Goal: Task Accomplishment & Management: Use online tool/utility

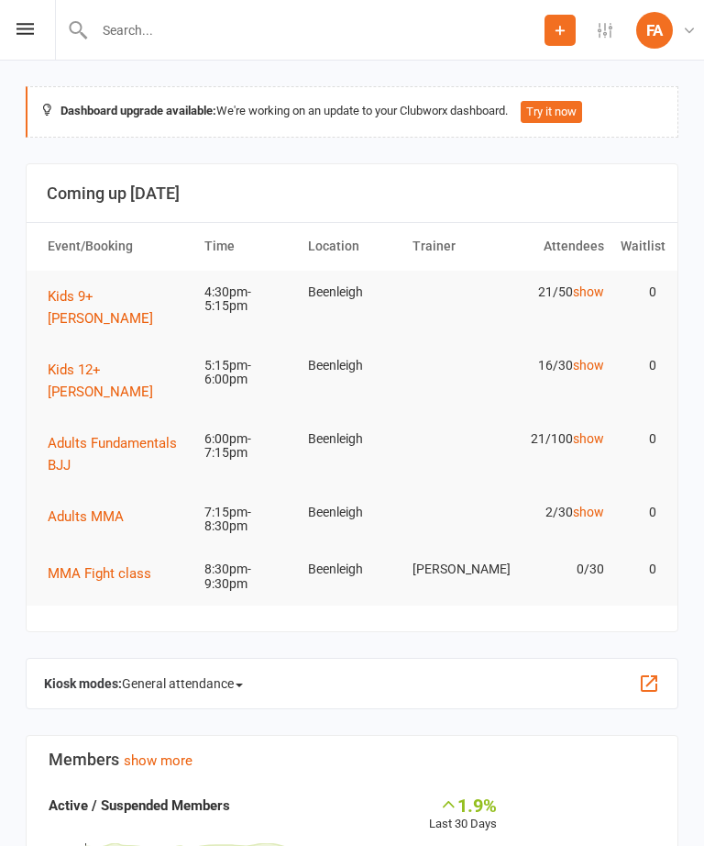
click at [19, 29] on icon at bounding box center [25, 29] width 17 height 12
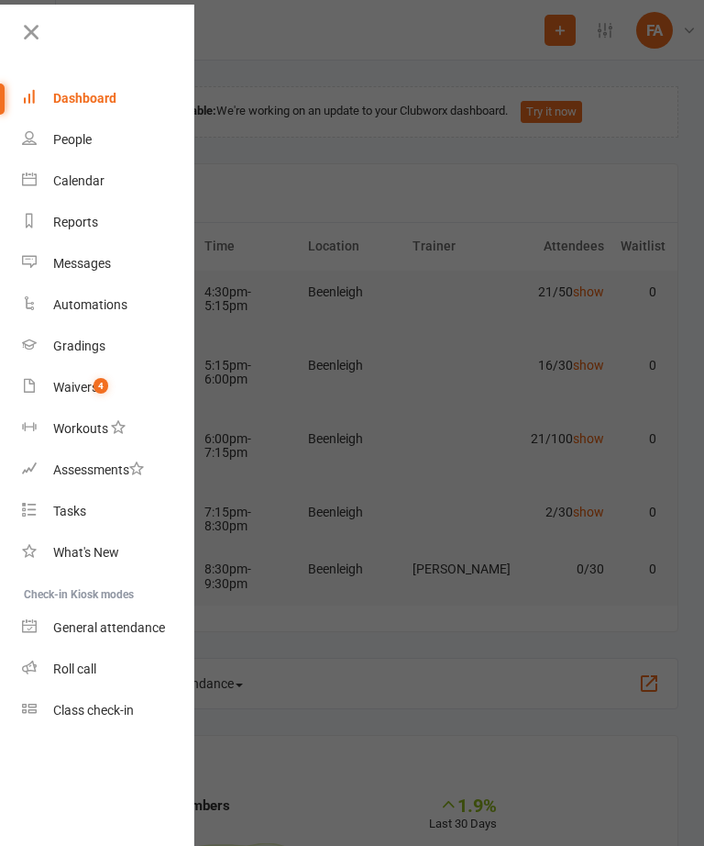
click at [94, 183] on div "Calendar" at bounding box center [78, 180] width 51 height 15
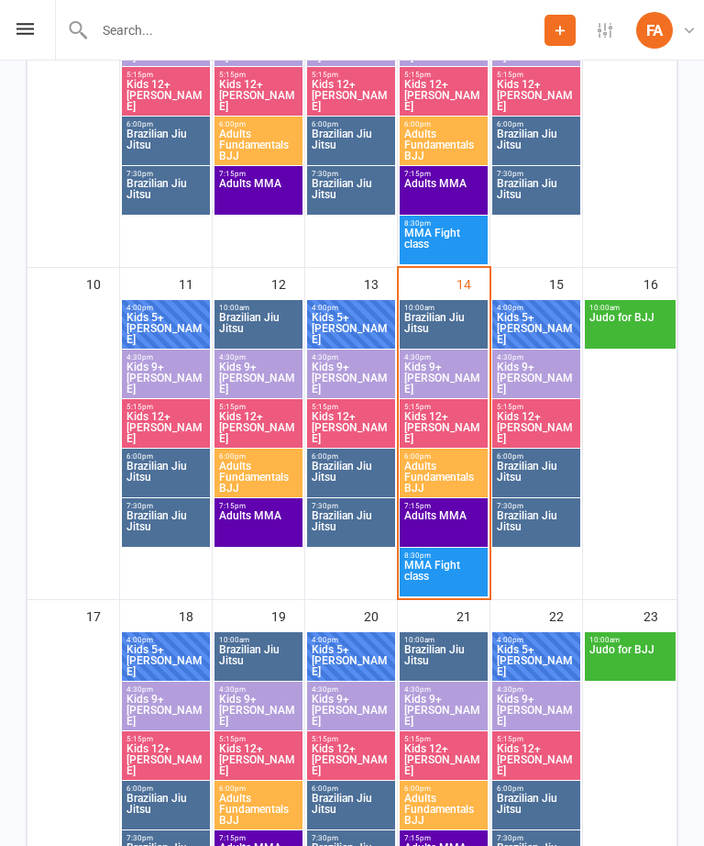
scroll to position [869, 0]
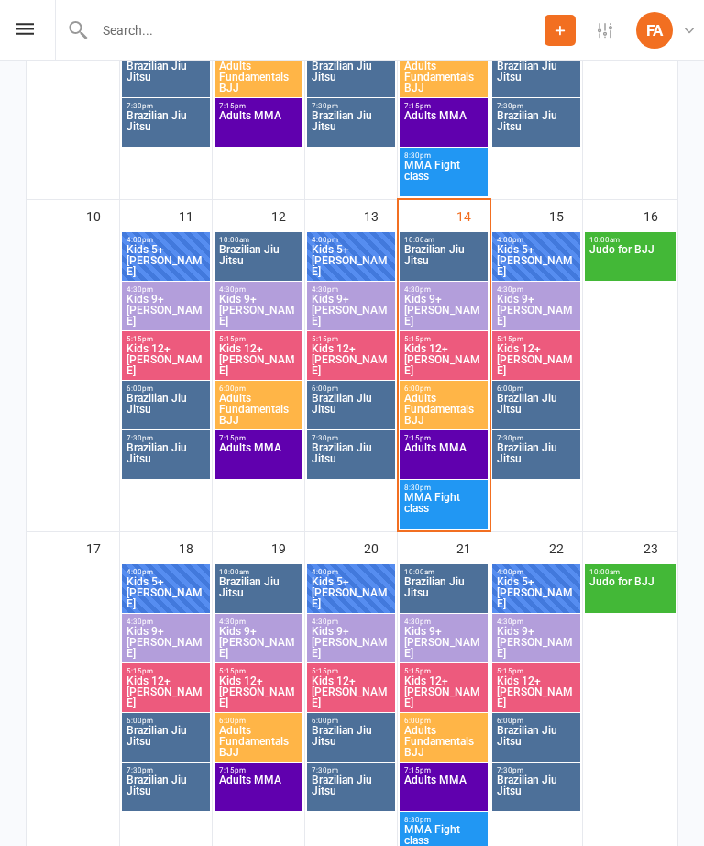
click at [449, 316] on span "Kids 9+ [PERSON_NAME]" at bounding box center [444, 309] width 81 height 33
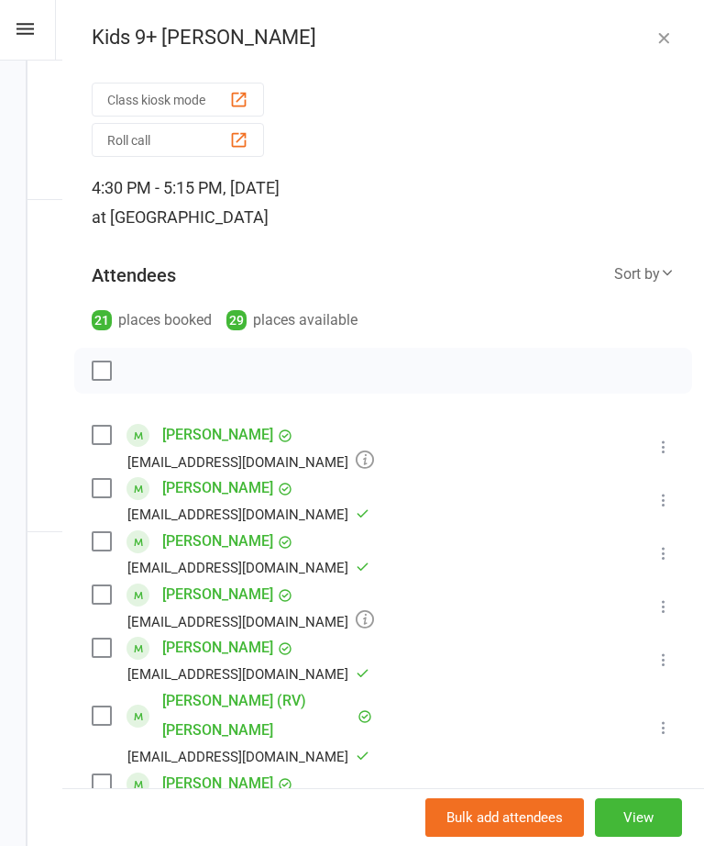
click at [146, 142] on button "Roll call" at bounding box center [178, 140] width 172 height 34
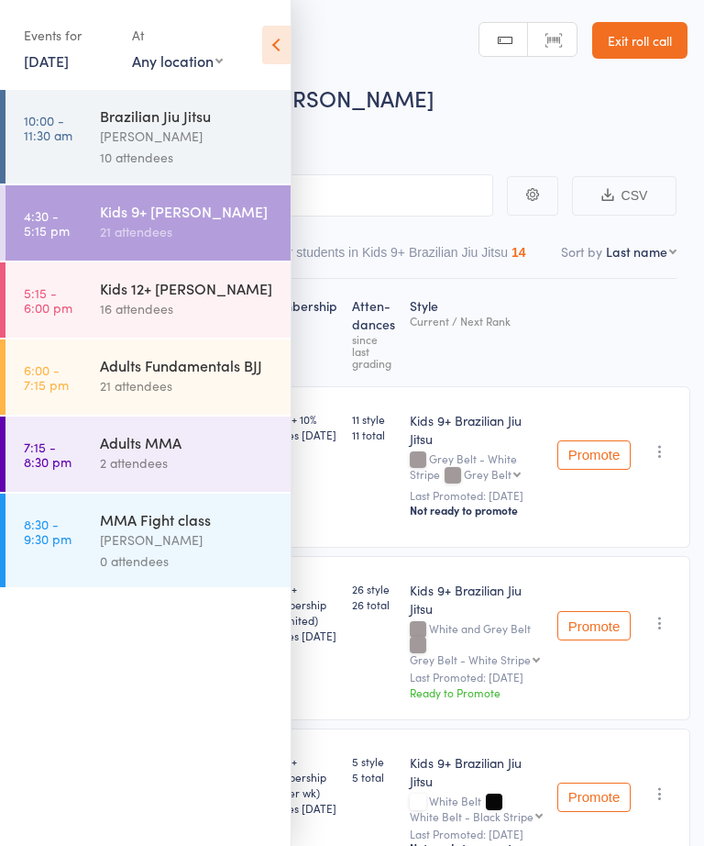
click at [280, 47] on icon at bounding box center [276, 45] width 28 height 39
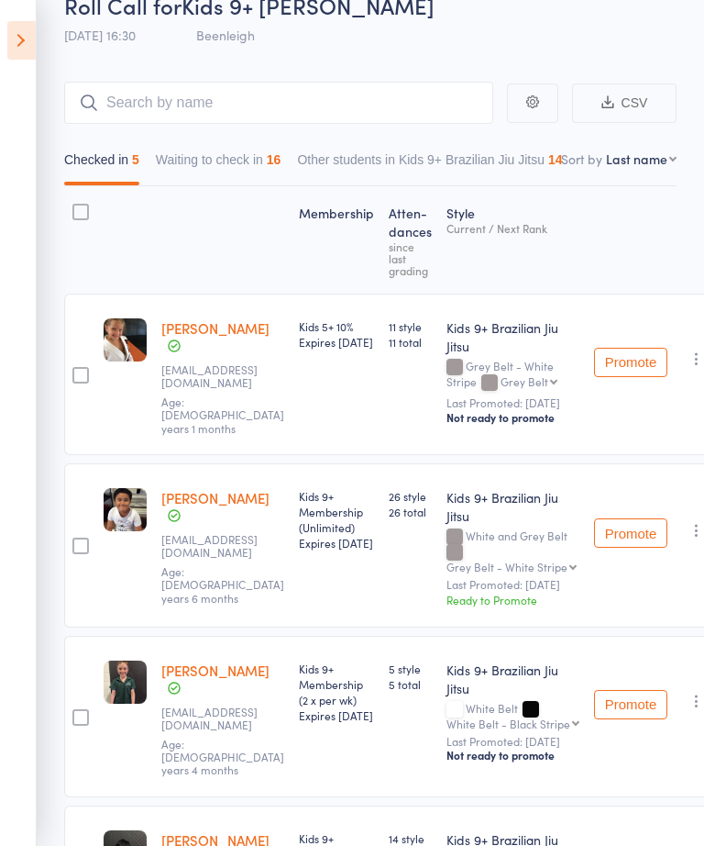
scroll to position [98, 0]
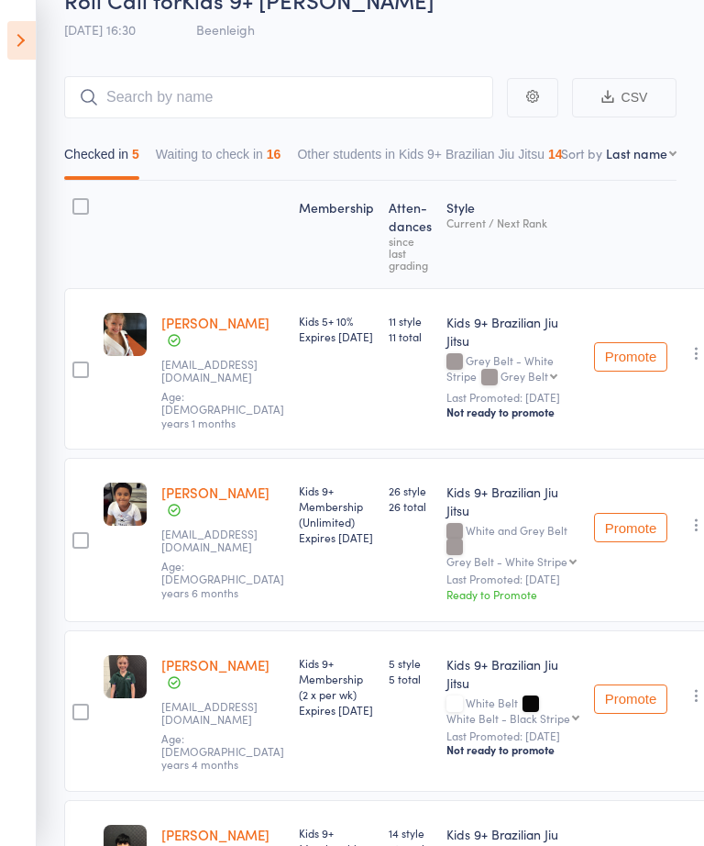
click at [632, 363] on button "Promote" at bounding box center [630, 356] width 73 height 29
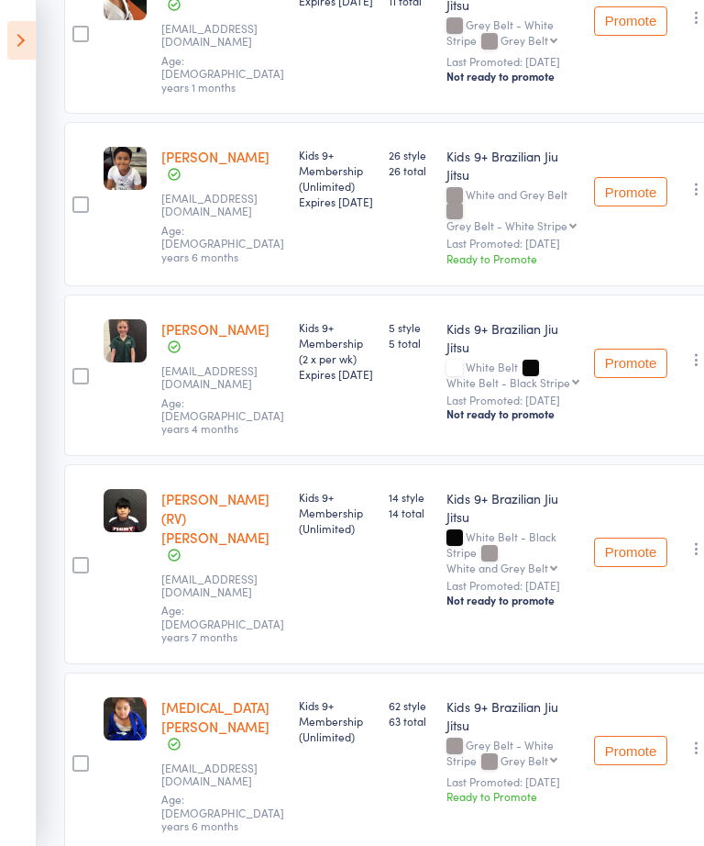
scroll to position [432, 0]
